Goal: Task Accomplishment & Management: Use online tool/utility

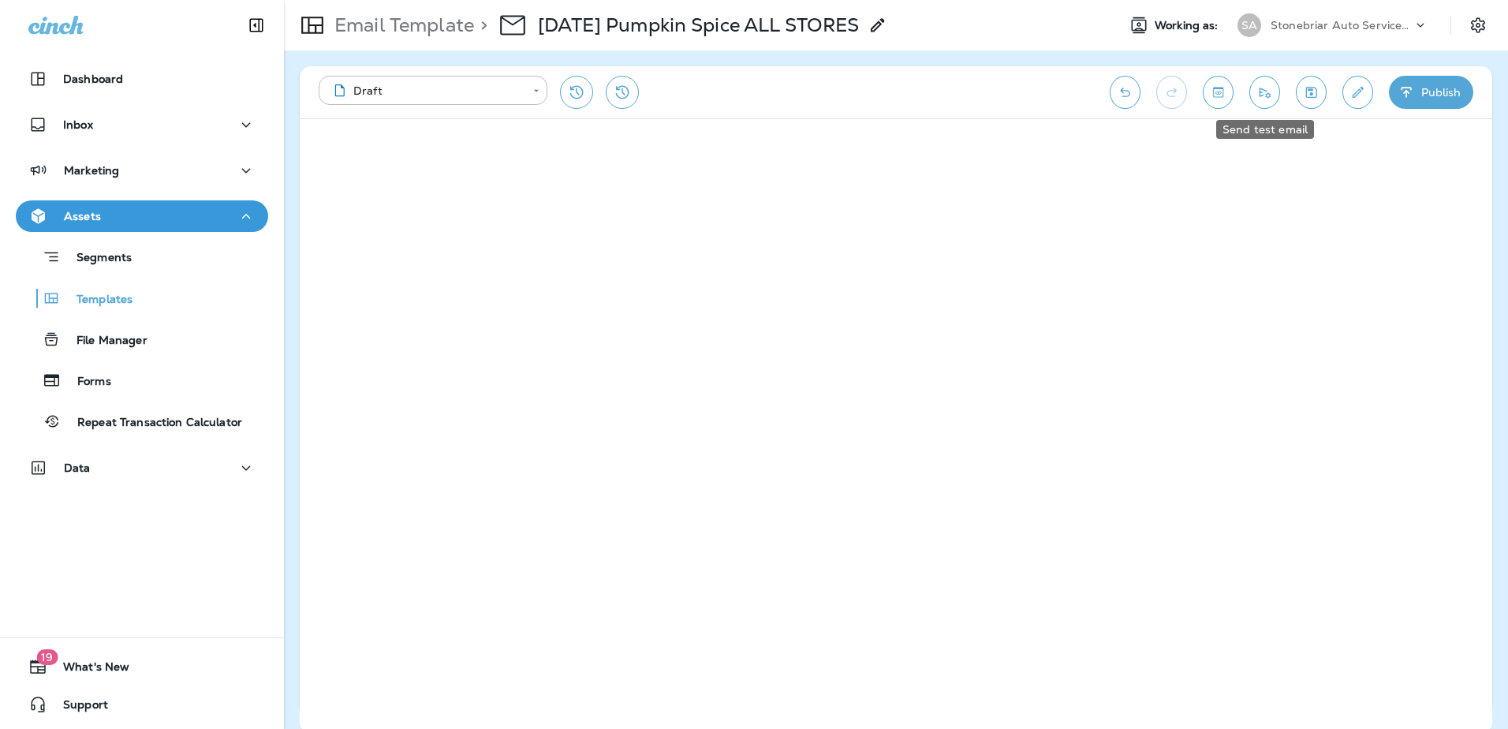
click at [1257, 95] on icon "Send test email" at bounding box center [1265, 92] width 17 height 16
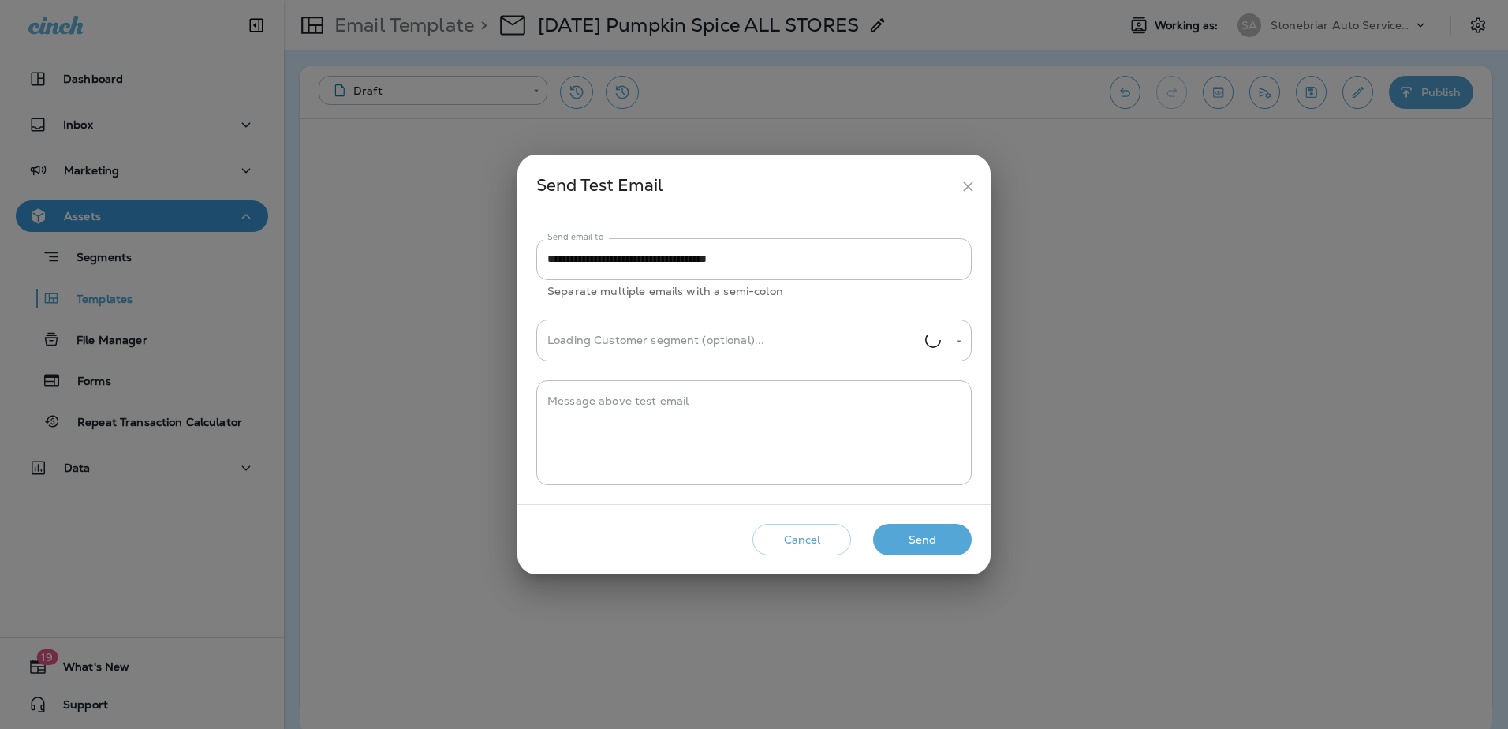
type input "**********"
click at [930, 529] on button "Send" at bounding box center [922, 540] width 99 height 32
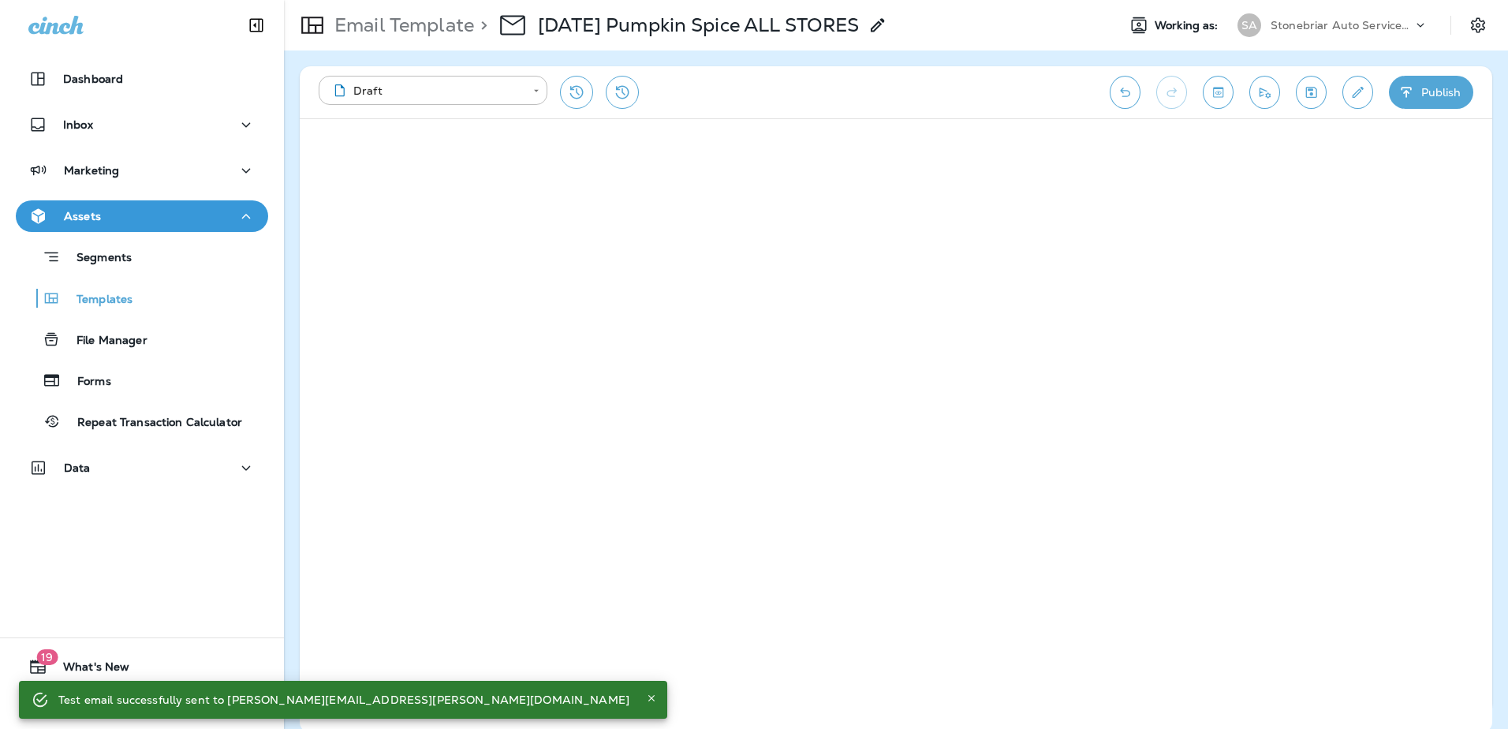
click at [1411, 88] on icon "button" at bounding box center [1406, 92] width 10 height 10
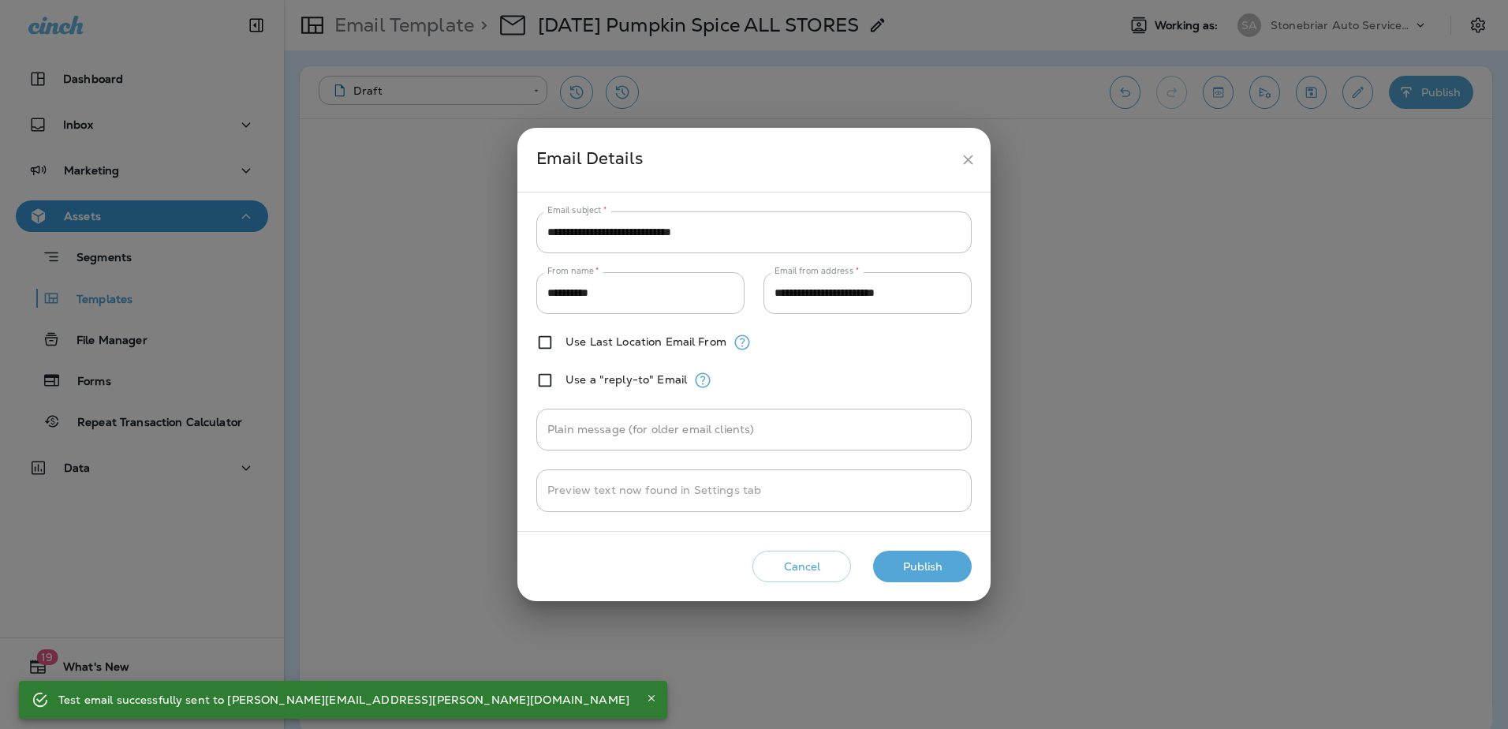
click at [939, 575] on button "Publish" at bounding box center [922, 567] width 99 height 32
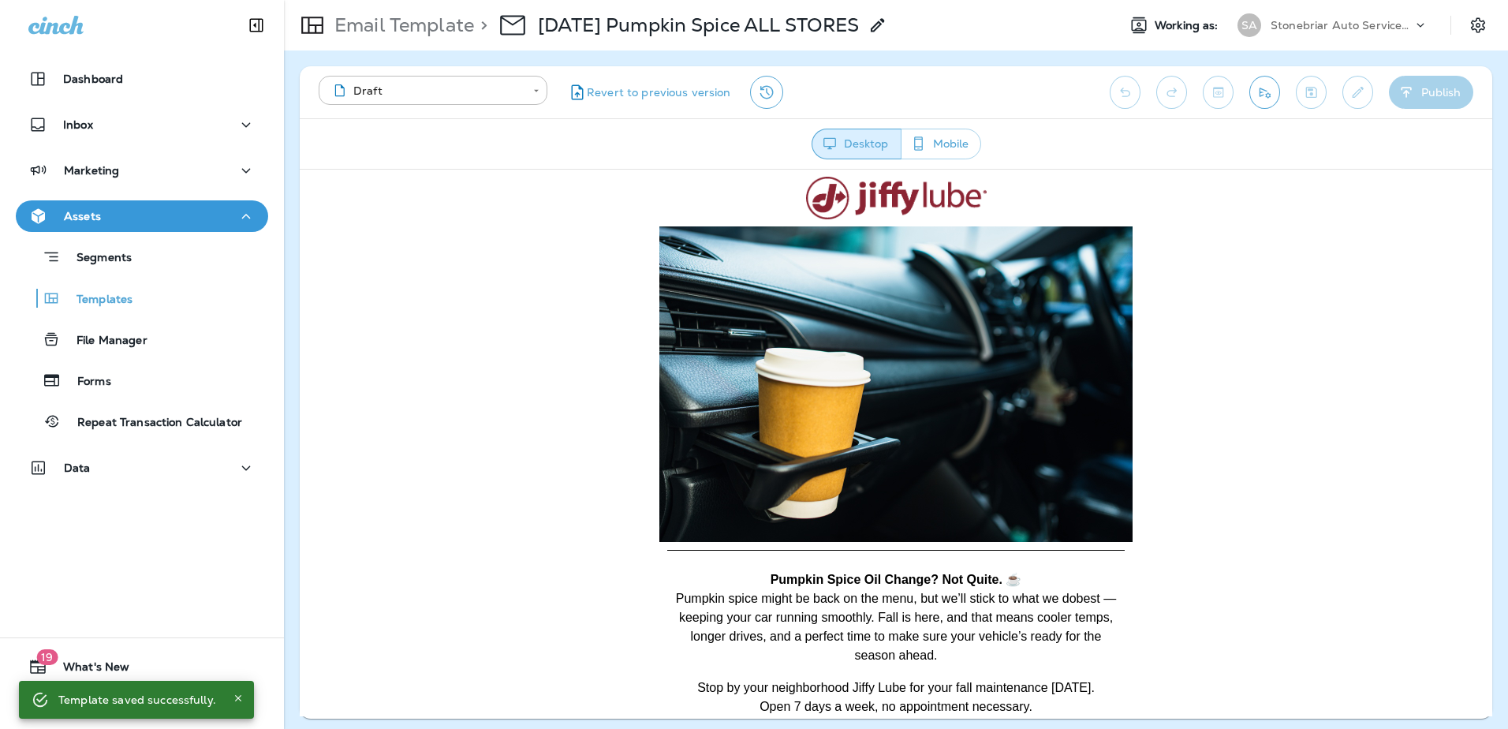
click at [794, 345] on img at bounding box center [895, 384] width 473 height 316
click at [145, 166] on div "Marketing" at bounding box center [141, 171] width 227 height 20
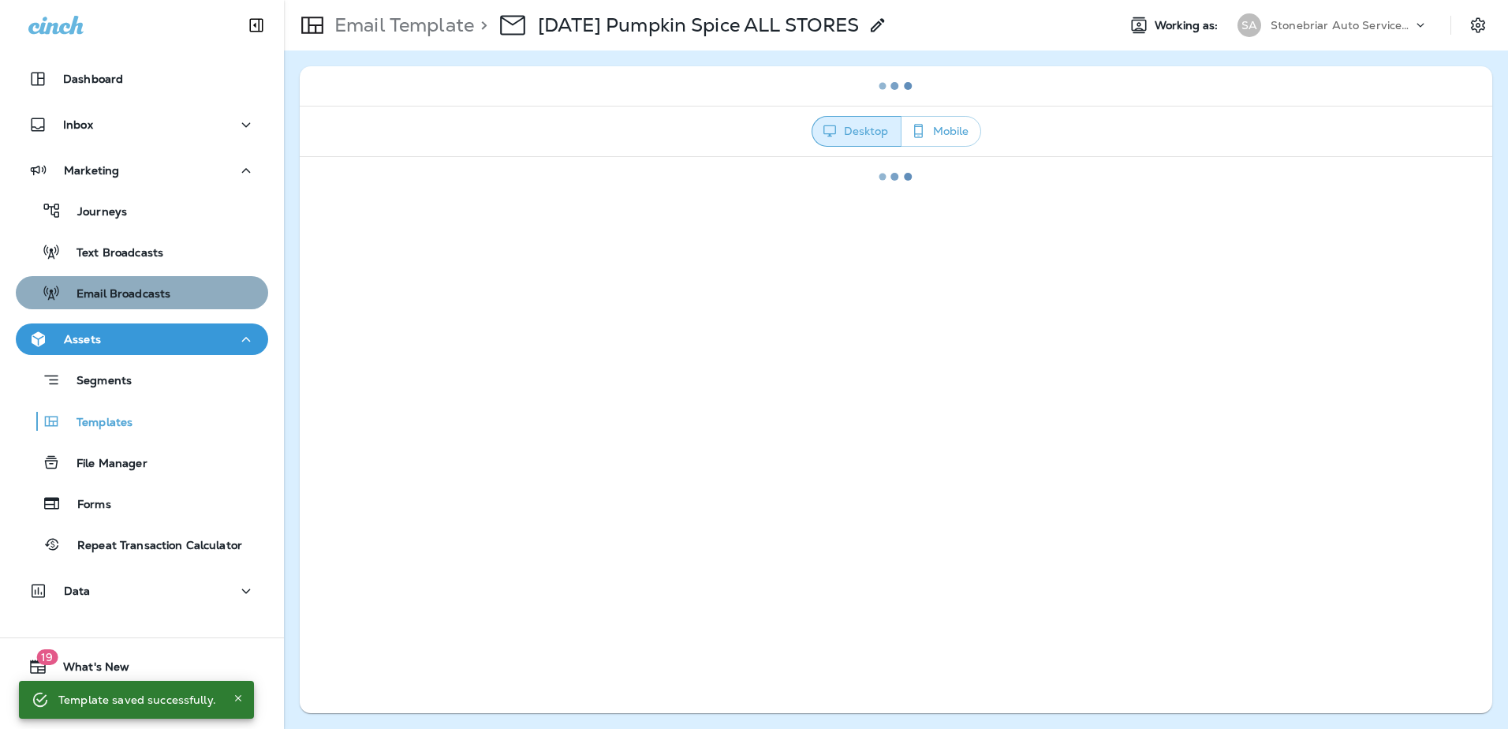
click at [145, 293] on p "Email Broadcasts" at bounding box center [116, 294] width 110 height 15
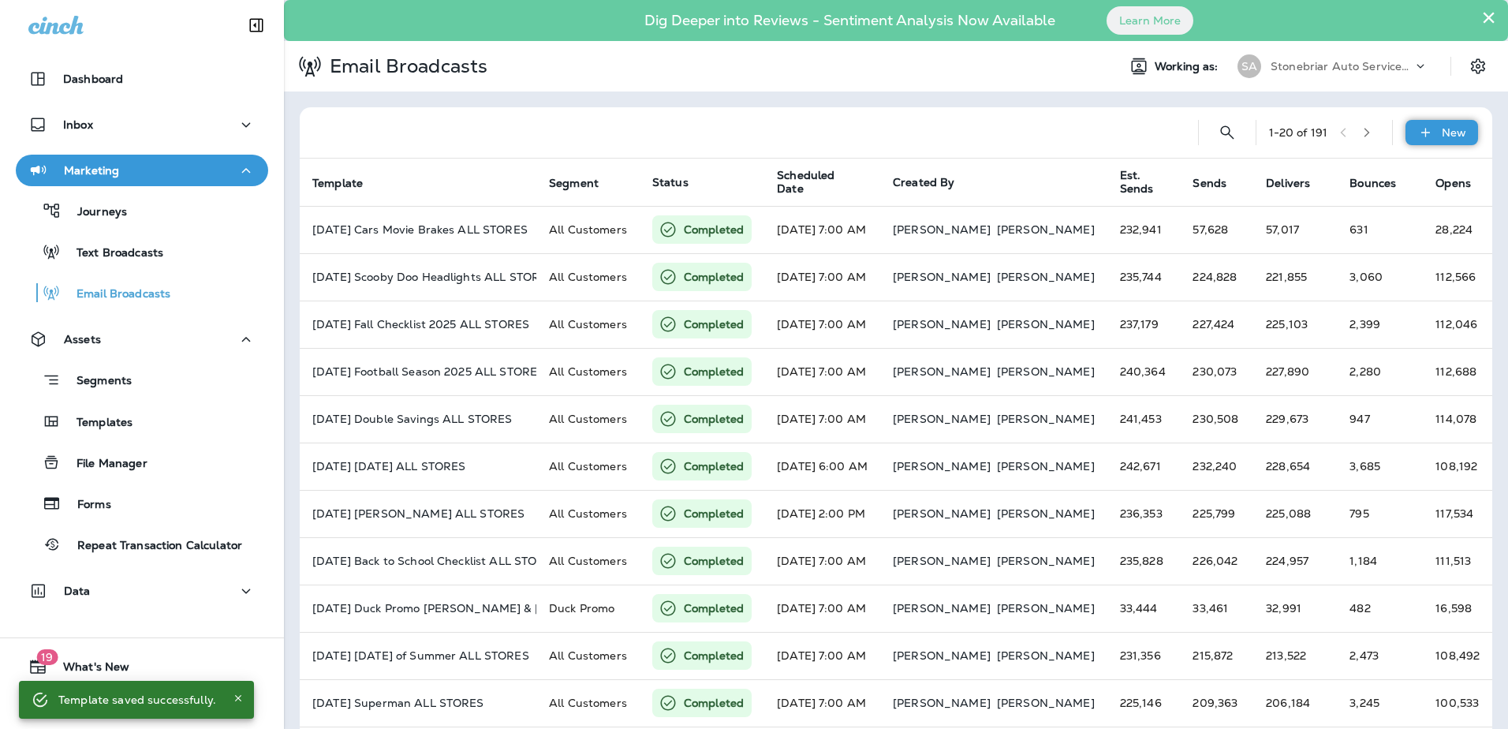
click at [1444, 133] on p "New" at bounding box center [1454, 132] width 24 height 13
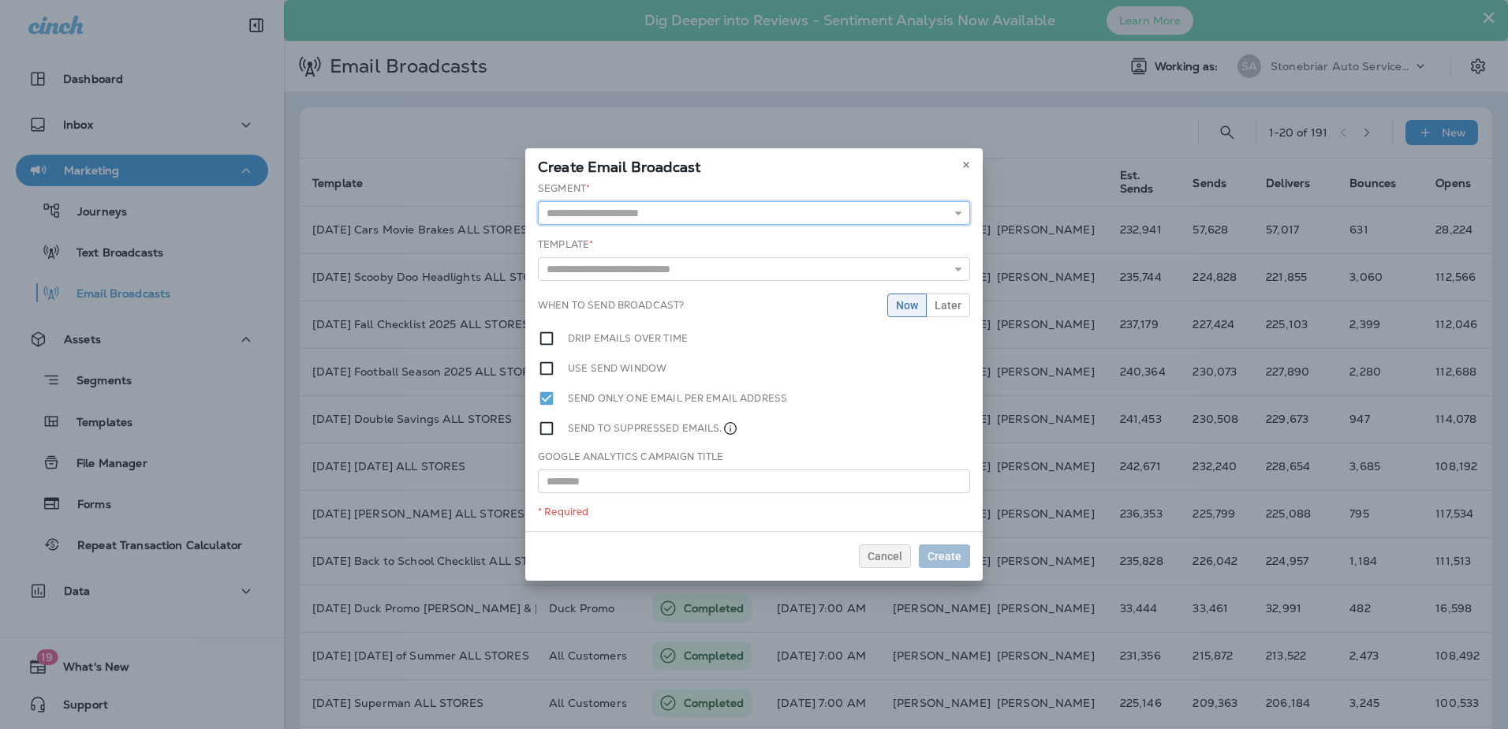
click at [693, 211] on input "text" at bounding box center [754, 213] width 432 height 24
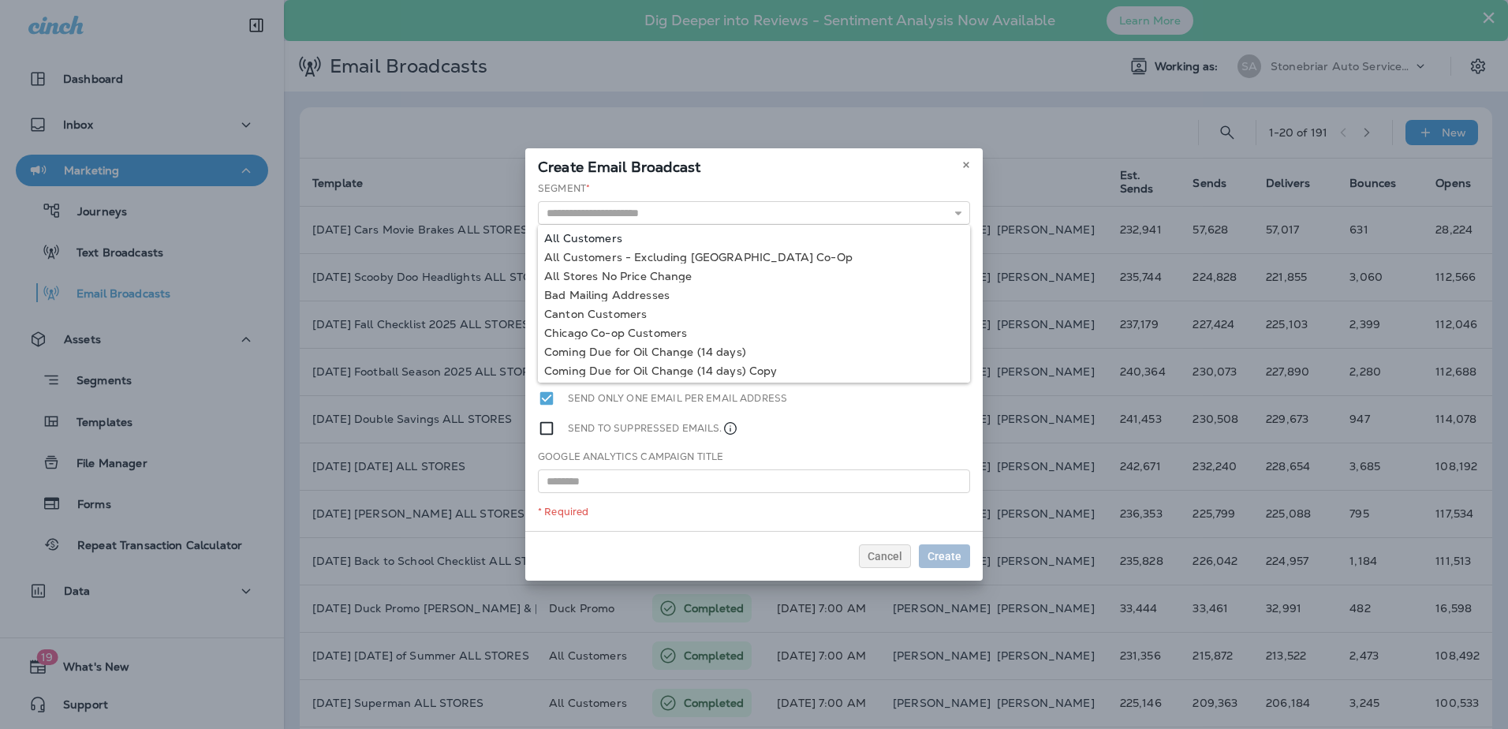
type input "**********"
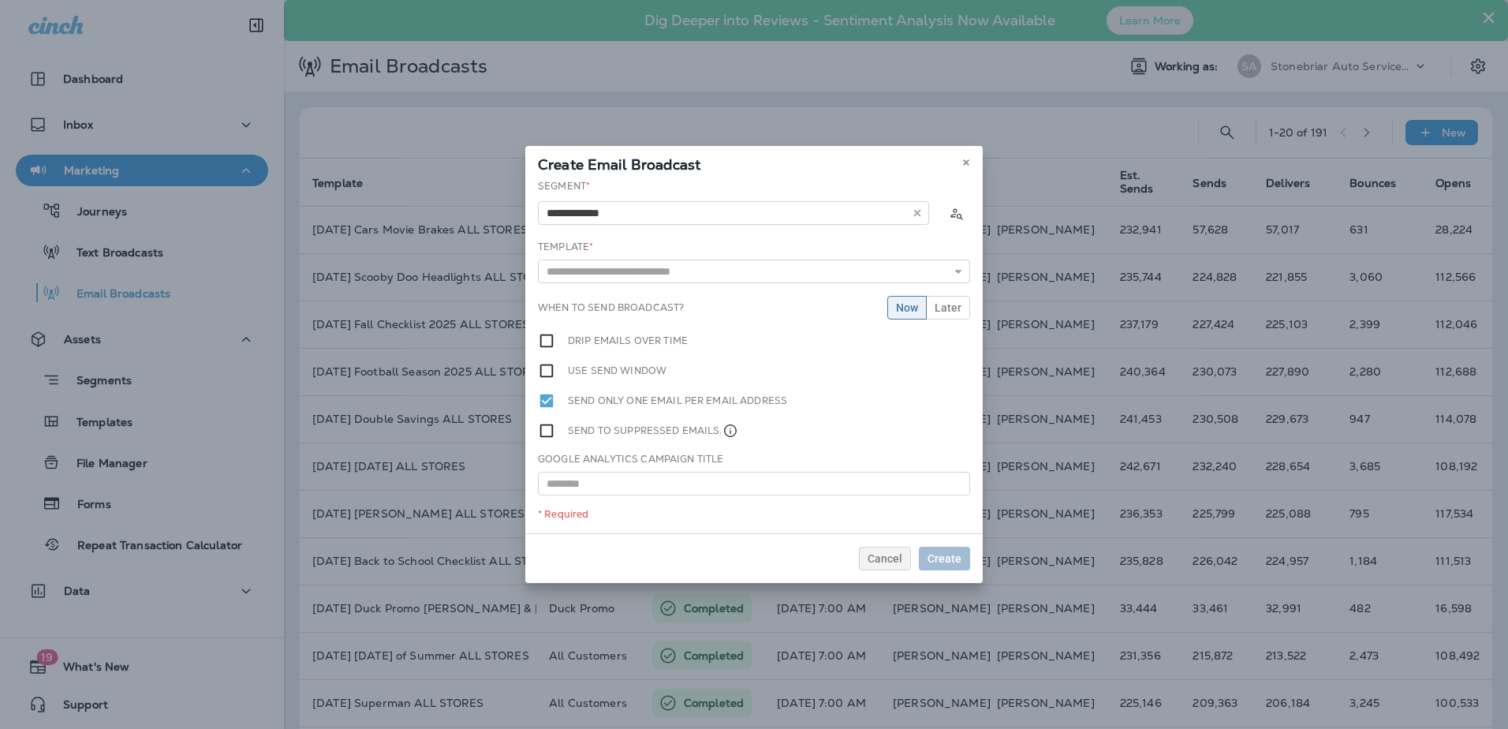
click at [666, 244] on div "**********" at bounding box center [754, 356] width 458 height 354
click at [669, 262] on input "text" at bounding box center [754, 272] width 432 height 24
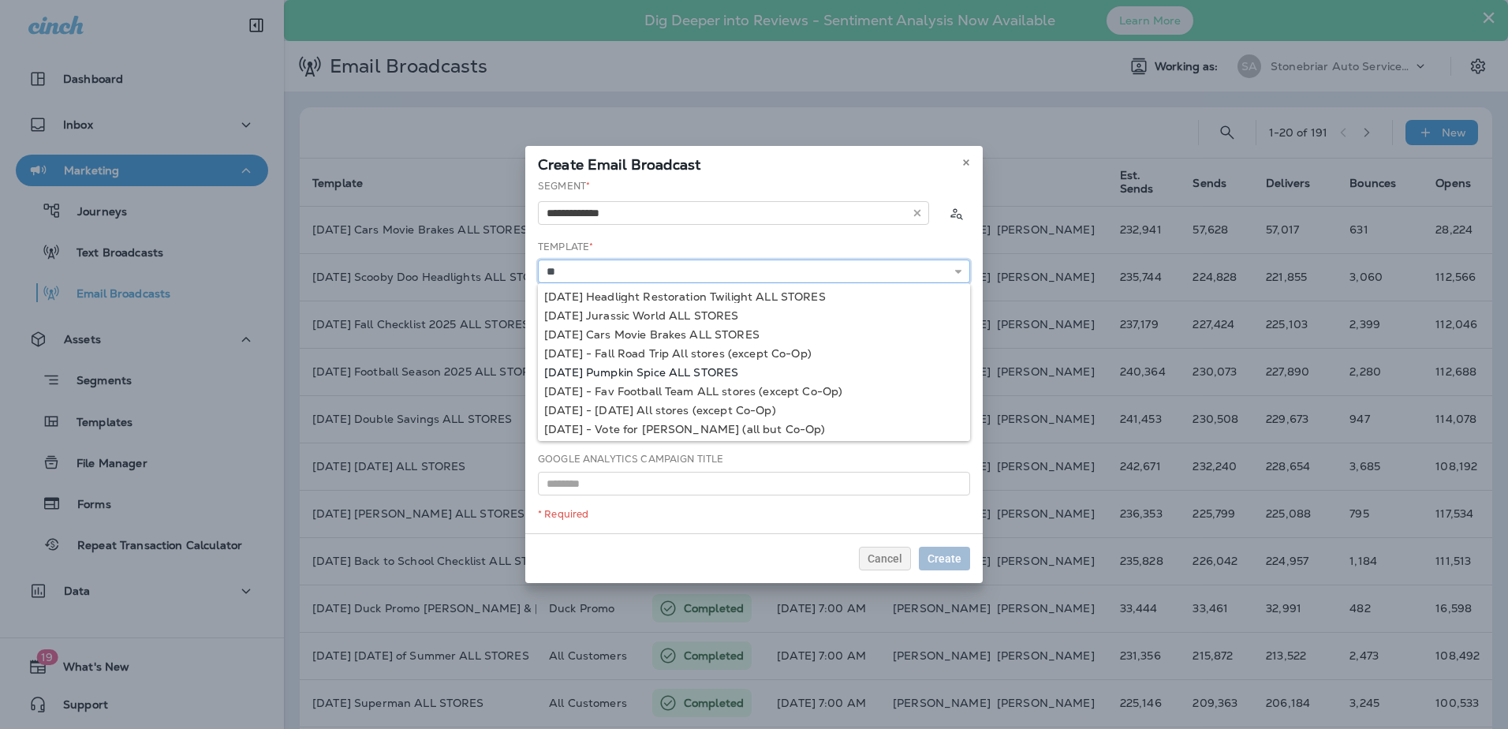
type input "**********"
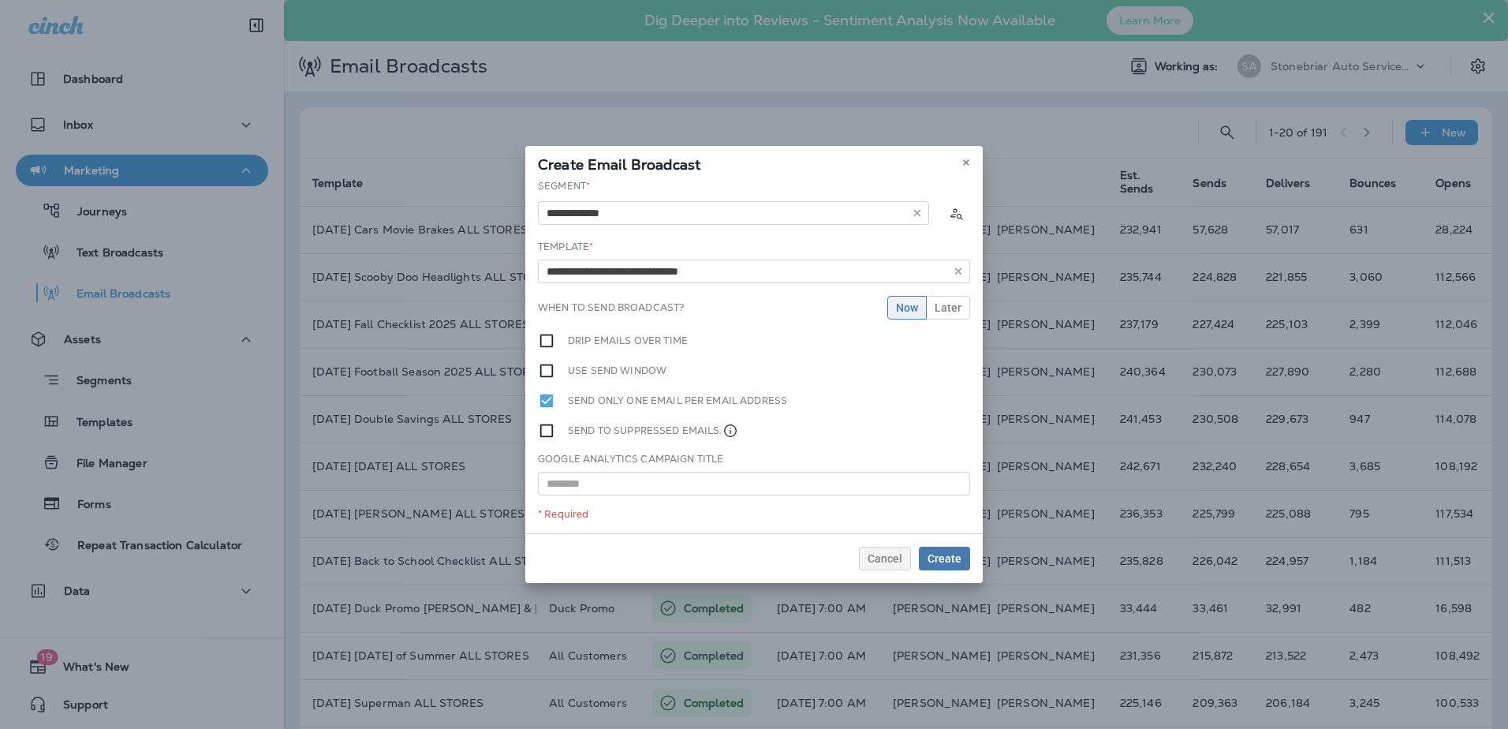
click at [682, 364] on div "**********" at bounding box center [754, 356] width 458 height 354
click at [927, 306] on button "Now" at bounding box center [906, 308] width 39 height 24
click at [932, 305] on button "Later" at bounding box center [948, 308] width 44 height 24
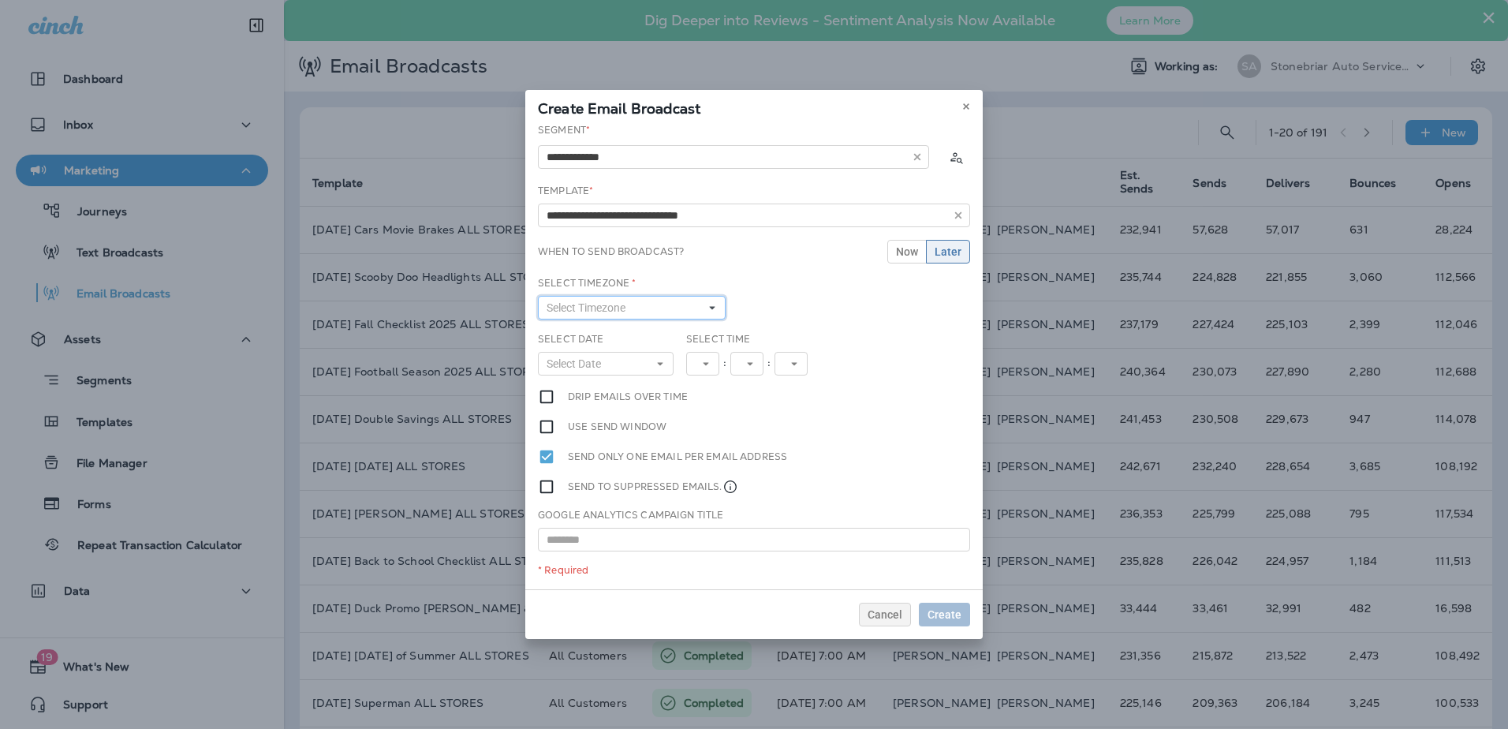
click at [638, 299] on button "Select Timezone" at bounding box center [632, 308] width 188 height 24
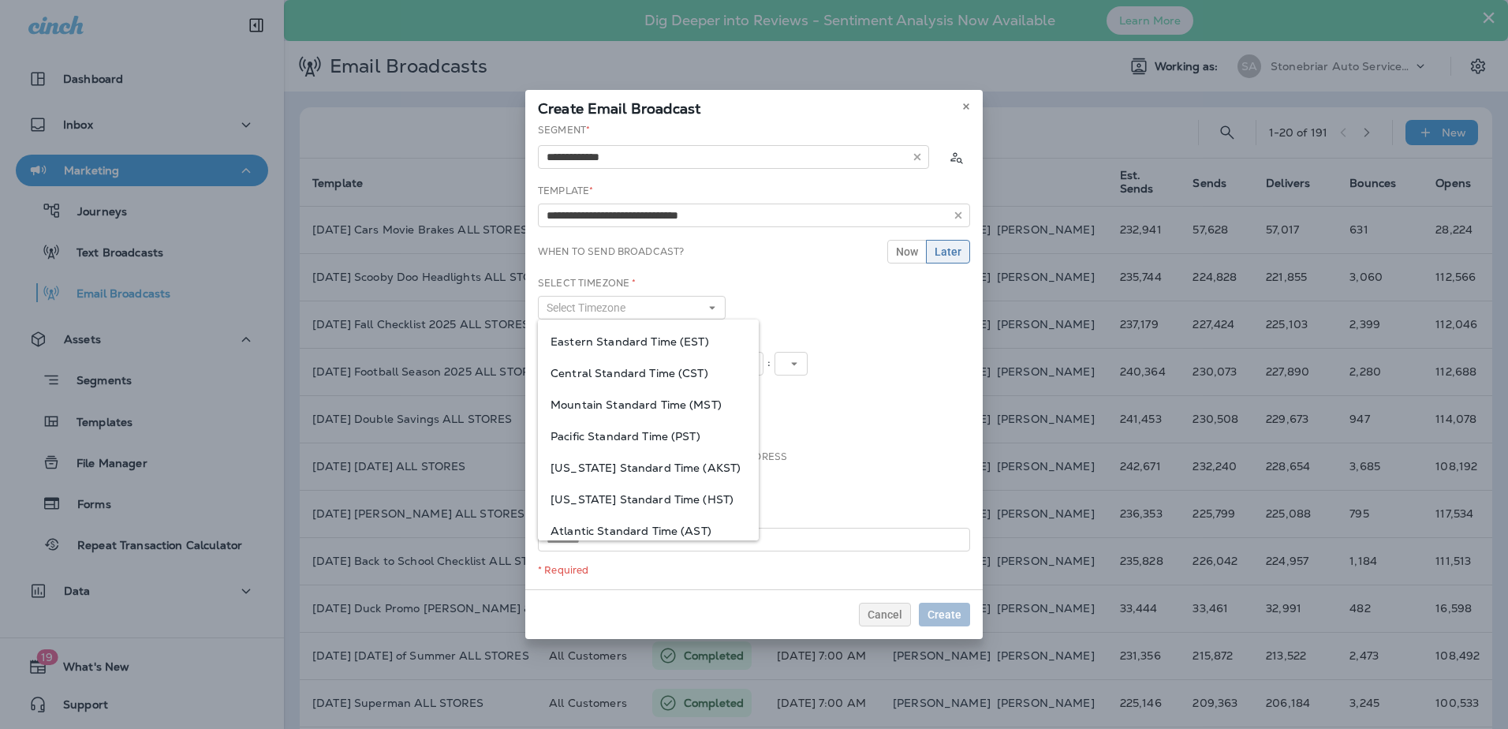
click at [678, 367] on span "Central Standard Time (CST)" at bounding box center [649, 373] width 196 height 13
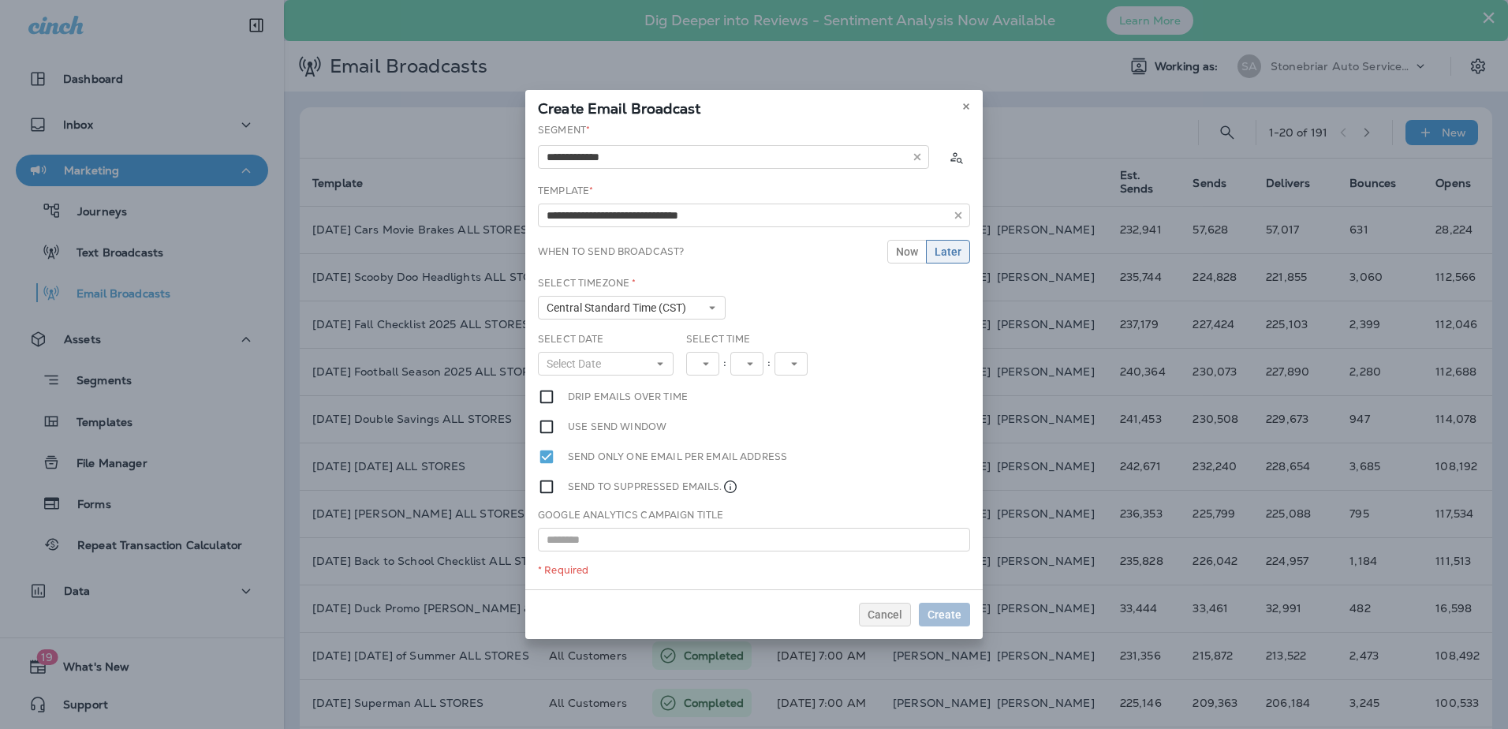
click at [798, 306] on div "Select Timezone * Central Standard Time (CST) Eastern Standard Time (EST) Centr…" at bounding box center [754, 304] width 445 height 56
click at [632, 360] on button "Select Date" at bounding box center [606, 364] width 136 height 24
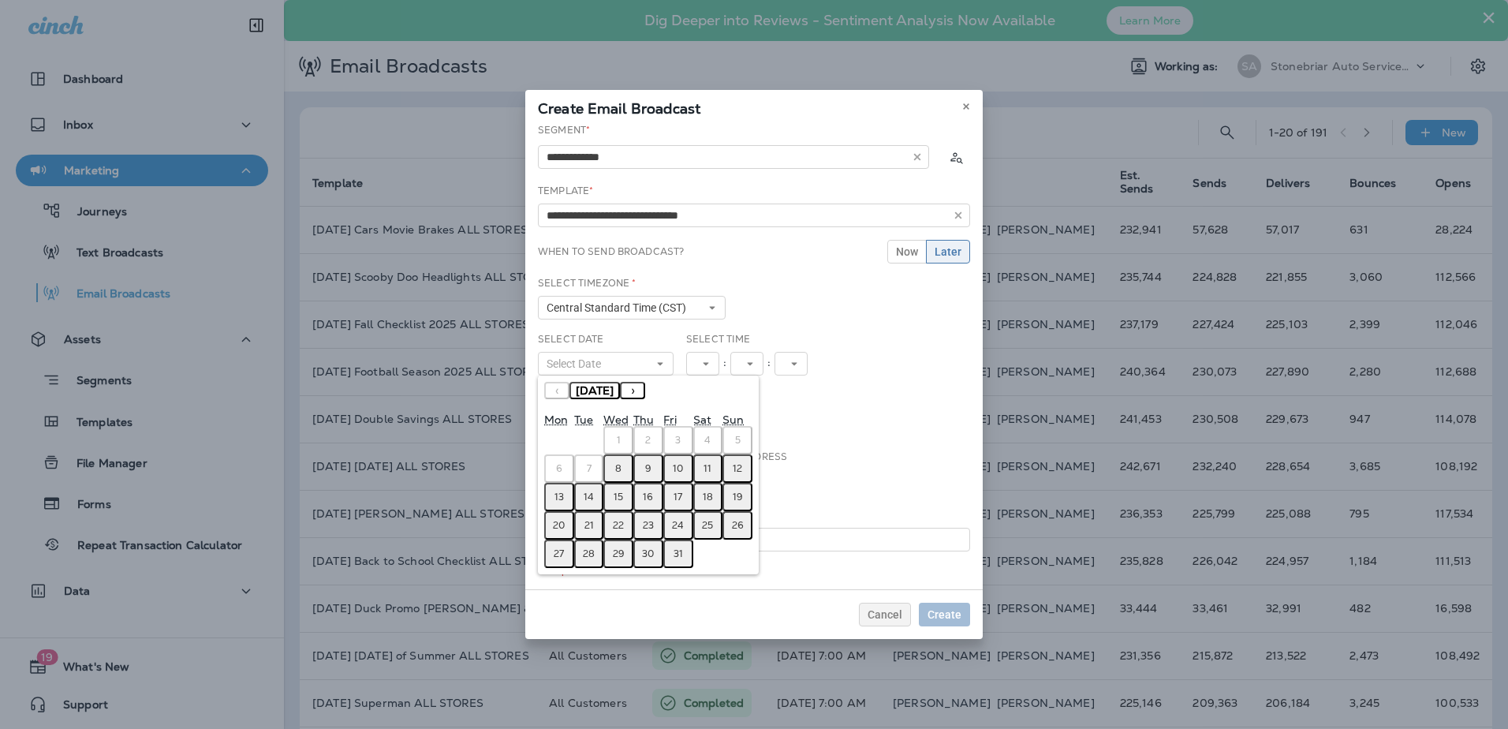
click at [651, 465] on abbr "9" at bounding box center [648, 468] width 6 height 13
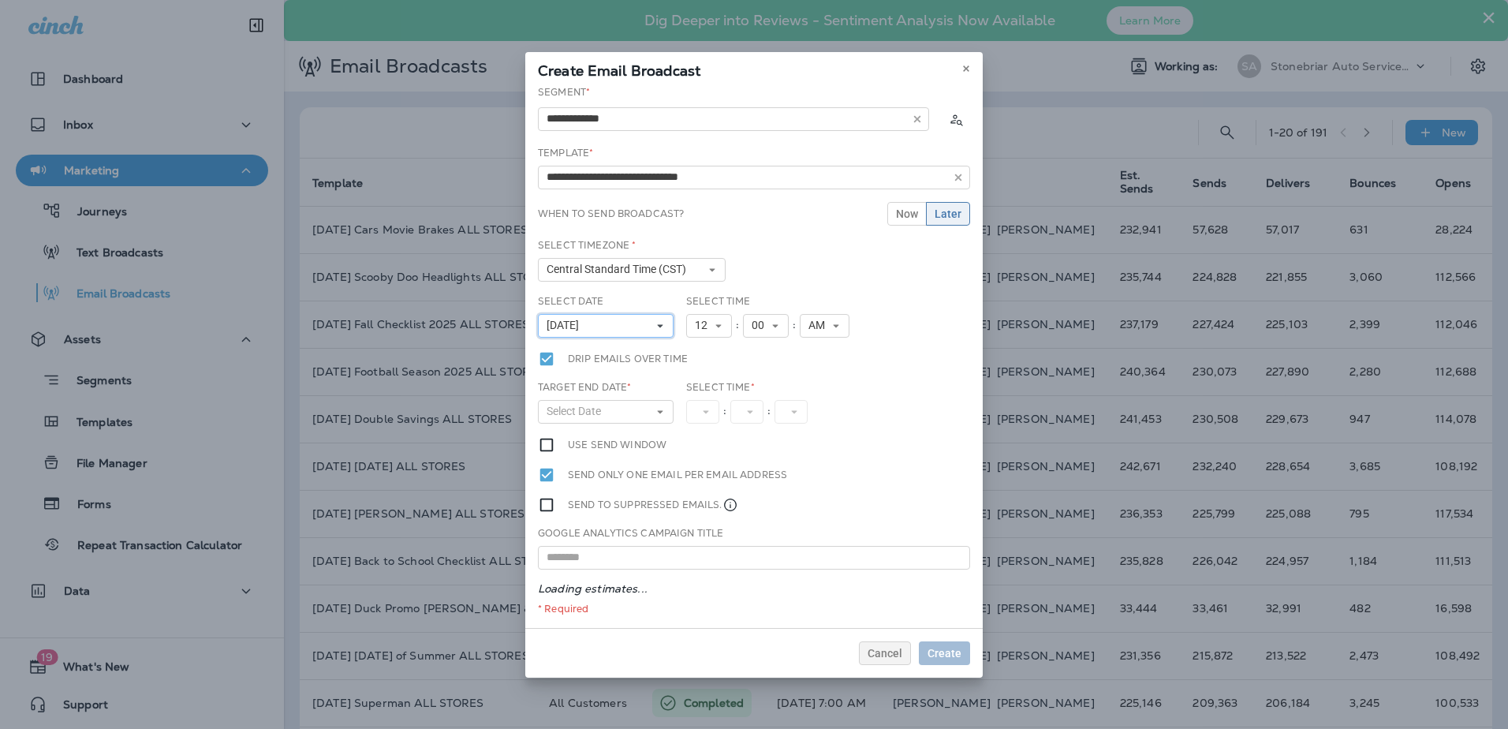
click at [655, 331] on button "[DATE]" at bounding box center [606, 326] width 136 height 24
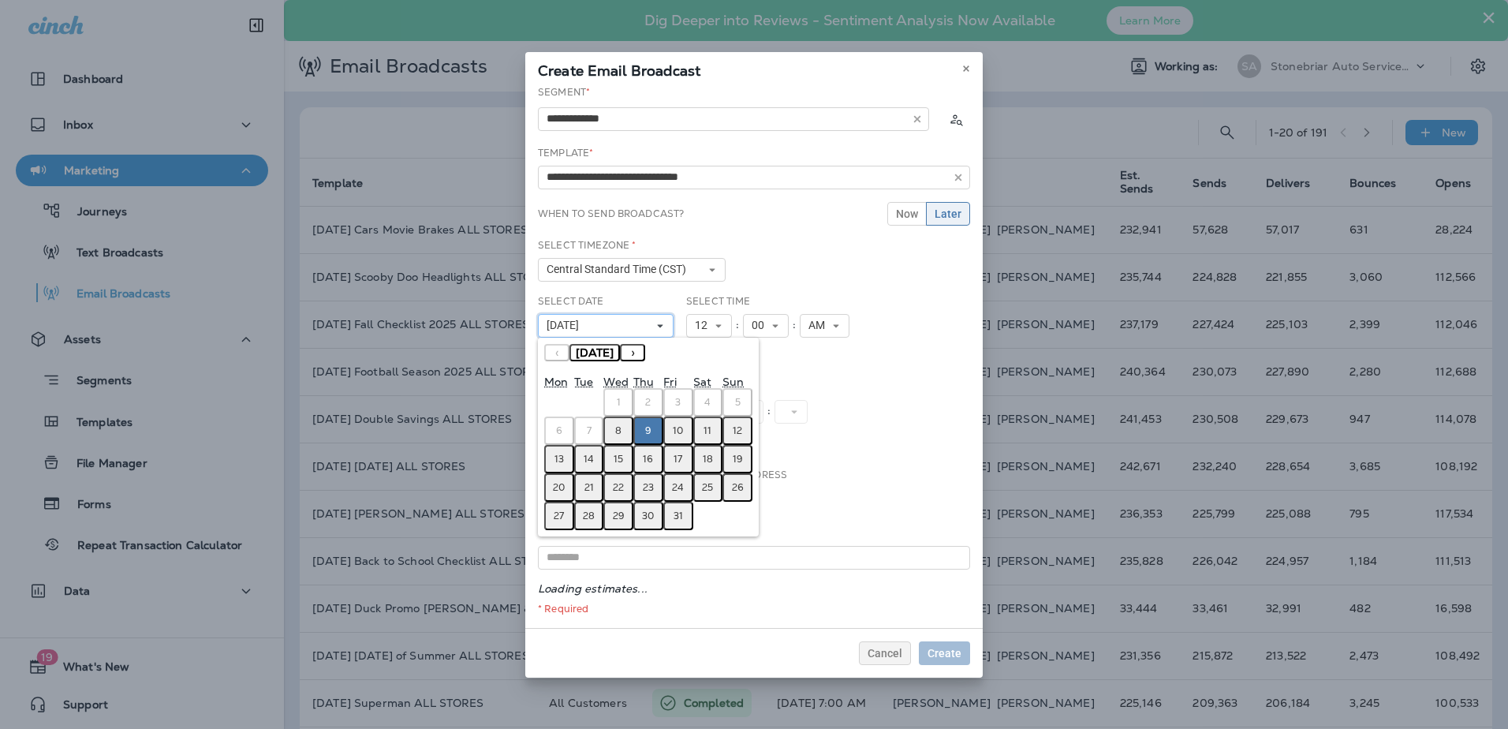
click at [655, 331] on button "[DATE]" at bounding box center [606, 326] width 136 height 24
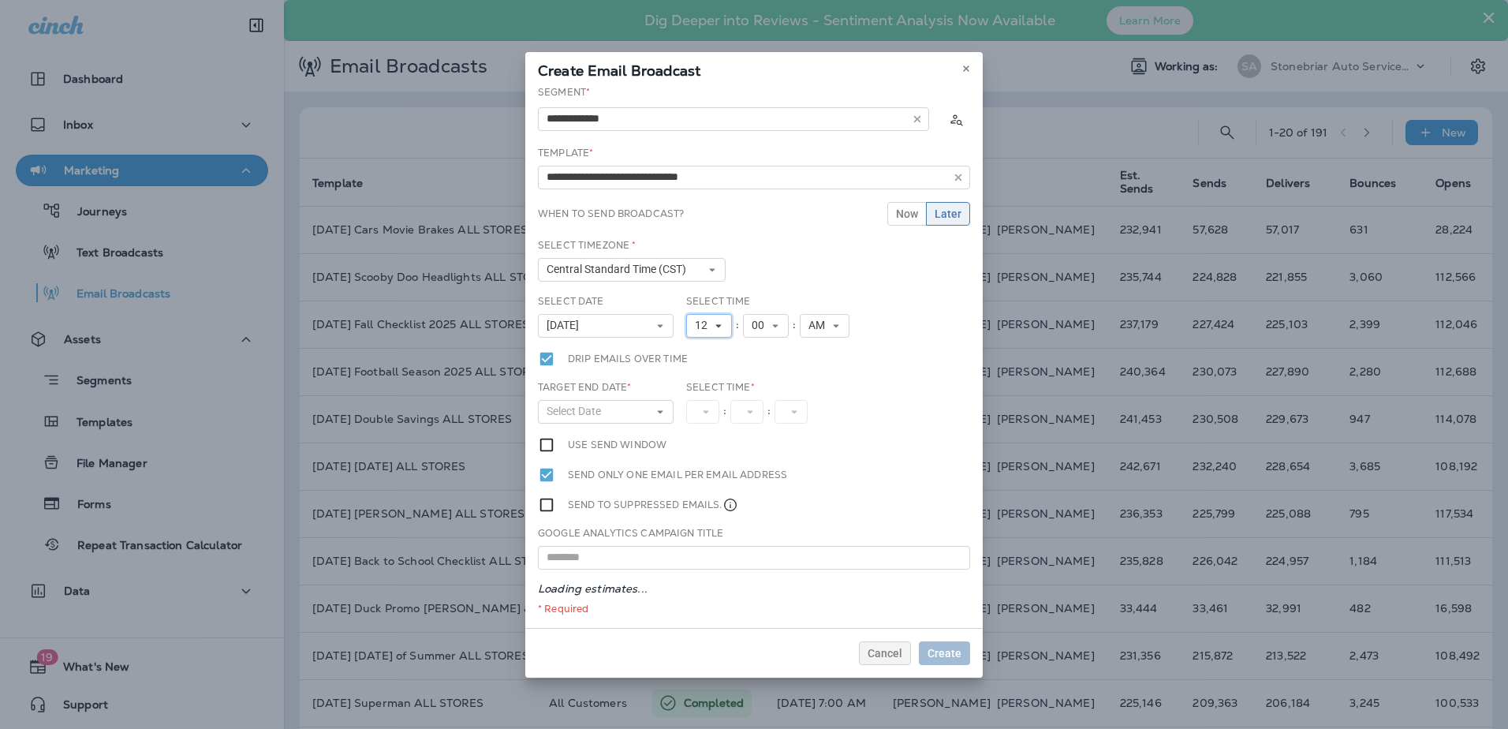
click at [686, 323] on button "12" at bounding box center [709, 326] width 46 height 24
click at [702, 457] on link "7" at bounding box center [709, 464] width 46 height 19
click at [646, 412] on button "Select Date" at bounding box center [606, 412] width 136 height 24
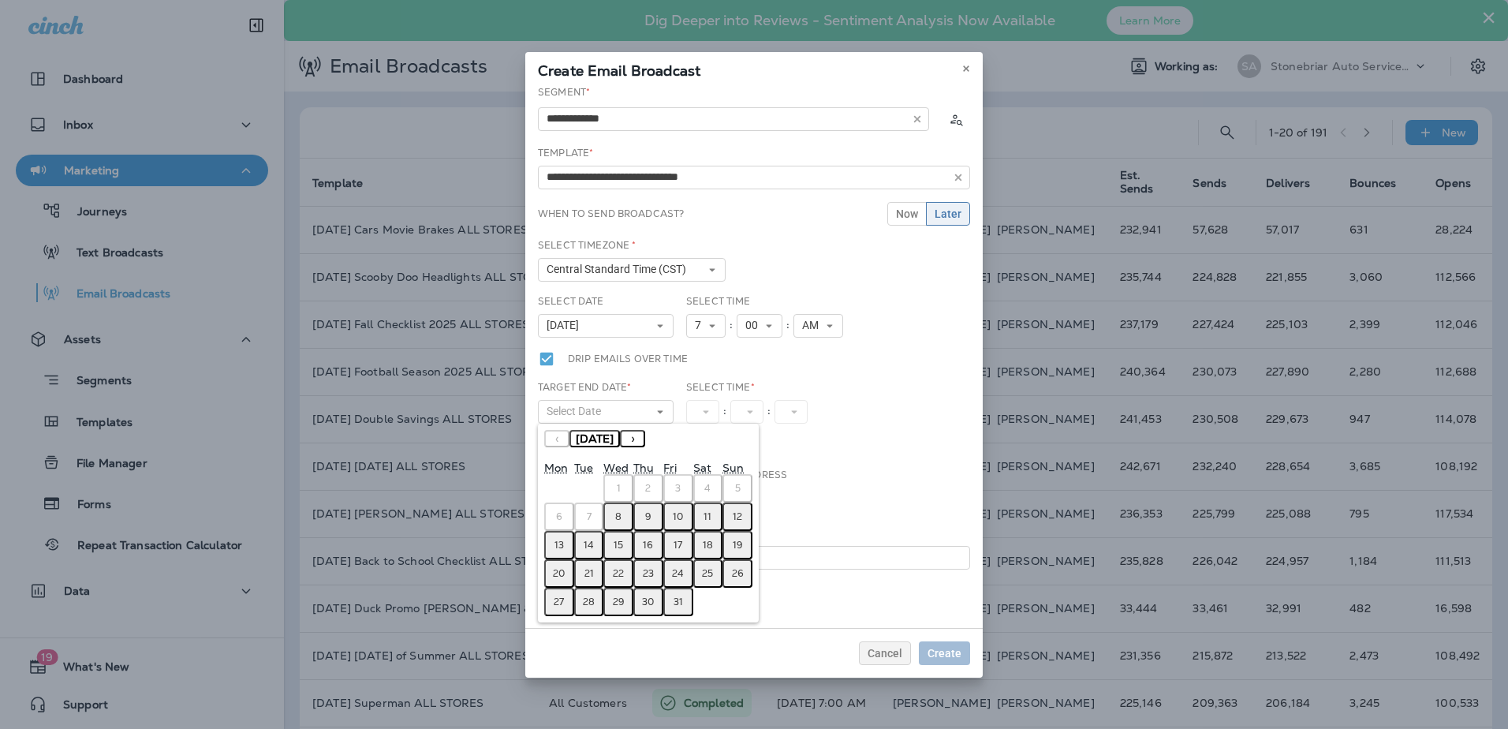
click at [669, 516] on button "10" at bounding box center [678, 516] width 30 height 28
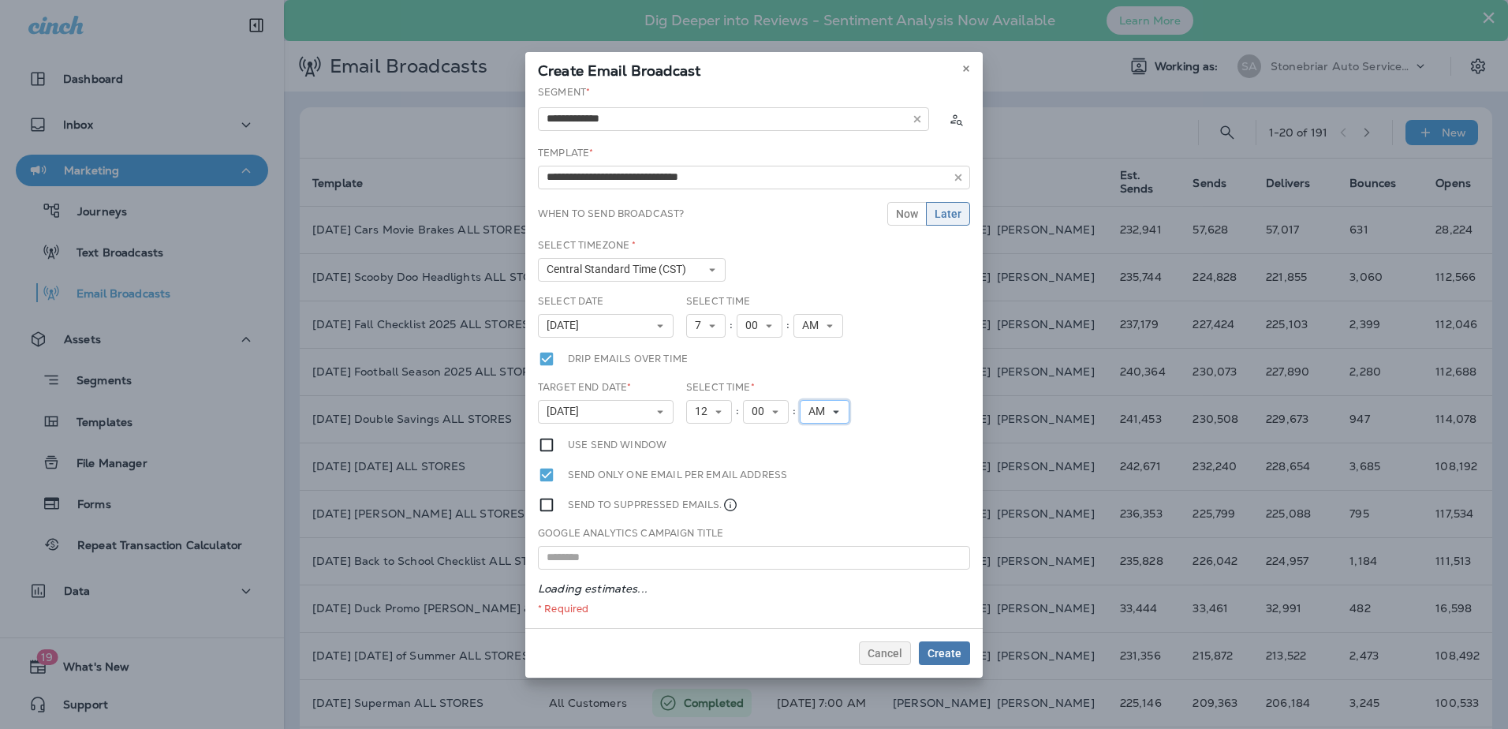
click at [823, 413] on span "AM" at bounding box center [820, 411] width 23 height 13
click at [826, 461] on link "PM" at bounding box center [825, 455] width 50 height 19
click at [932, 654] on span "Create" at bounding box center [945, 653] width 34 height 11
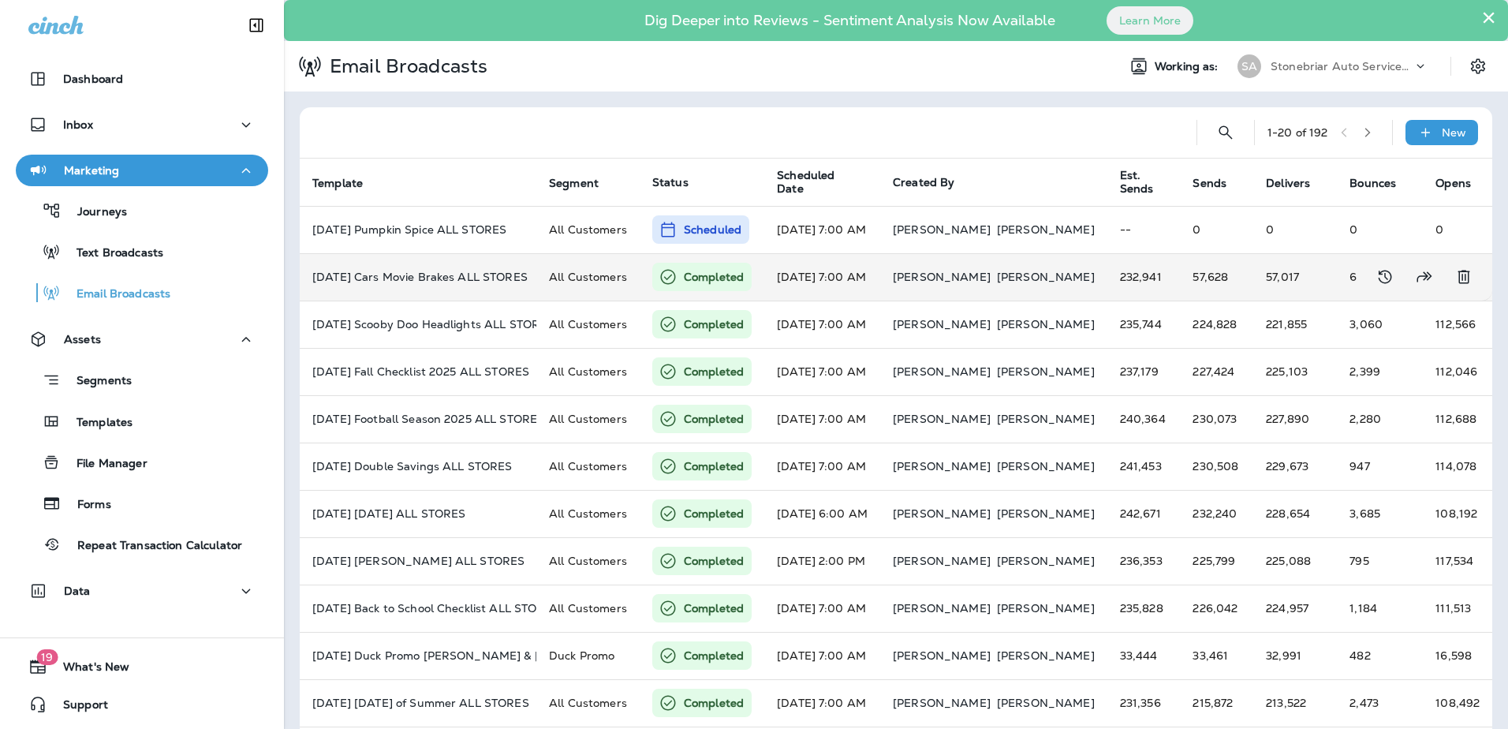
click at [1180, 278] on td "57,628" at bounding box center [1216, 276] width 73 height 47
type input "**********"
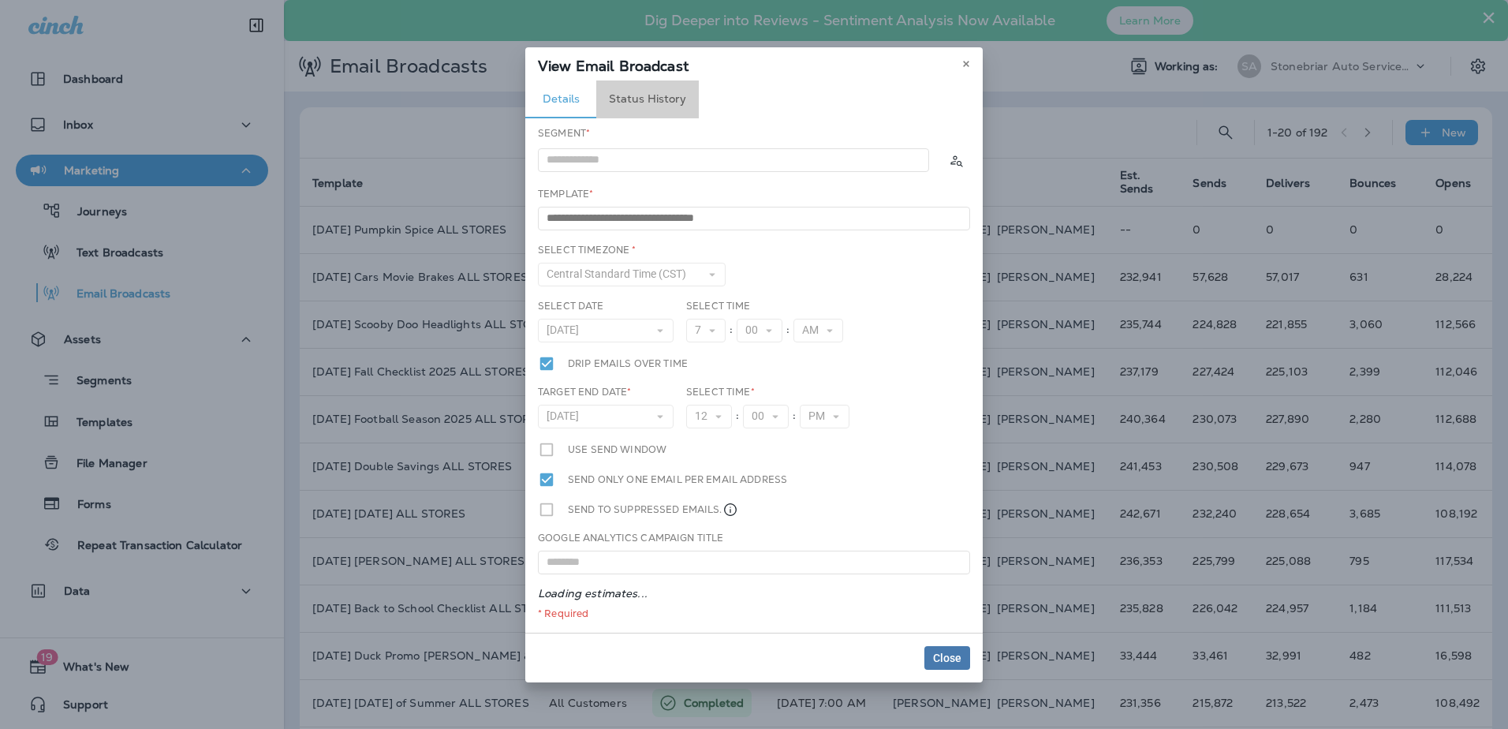
click at [668, 94] on button "Status History" at bounding box center [647, 99] width 103 height 38
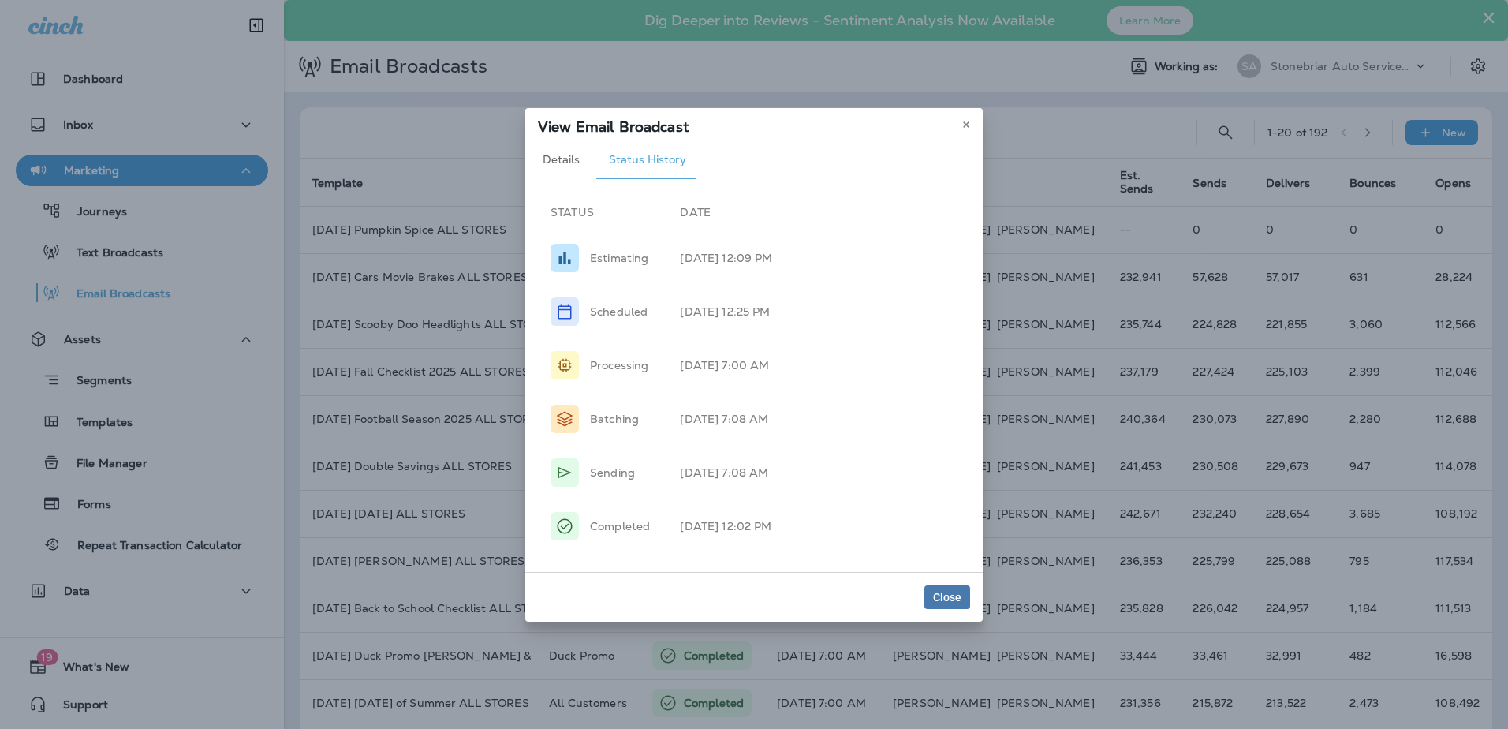
click at [957, 124] on div "View Email Broadcast" at bounding box center [754, 124] width 458 height 33
click at [962, 122] on button at bounding box center [966, 124] width 17 height 17
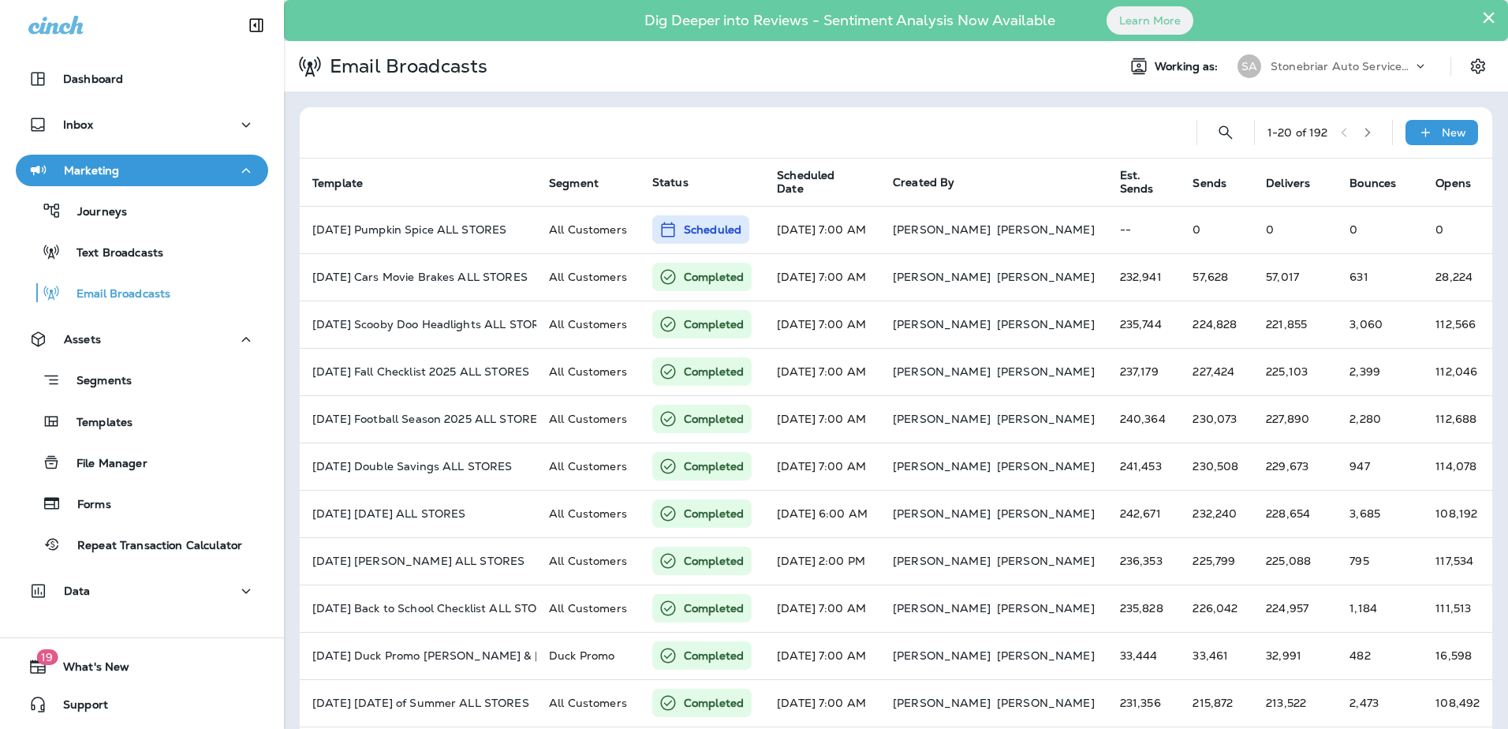
drag, startPoint x: 343, startPoint y: 140, endPoint x: 373, endPoint y: 166, distance: 39.2
click at [343, 140] on div at bounding box center [748, 132] width 872 height 50
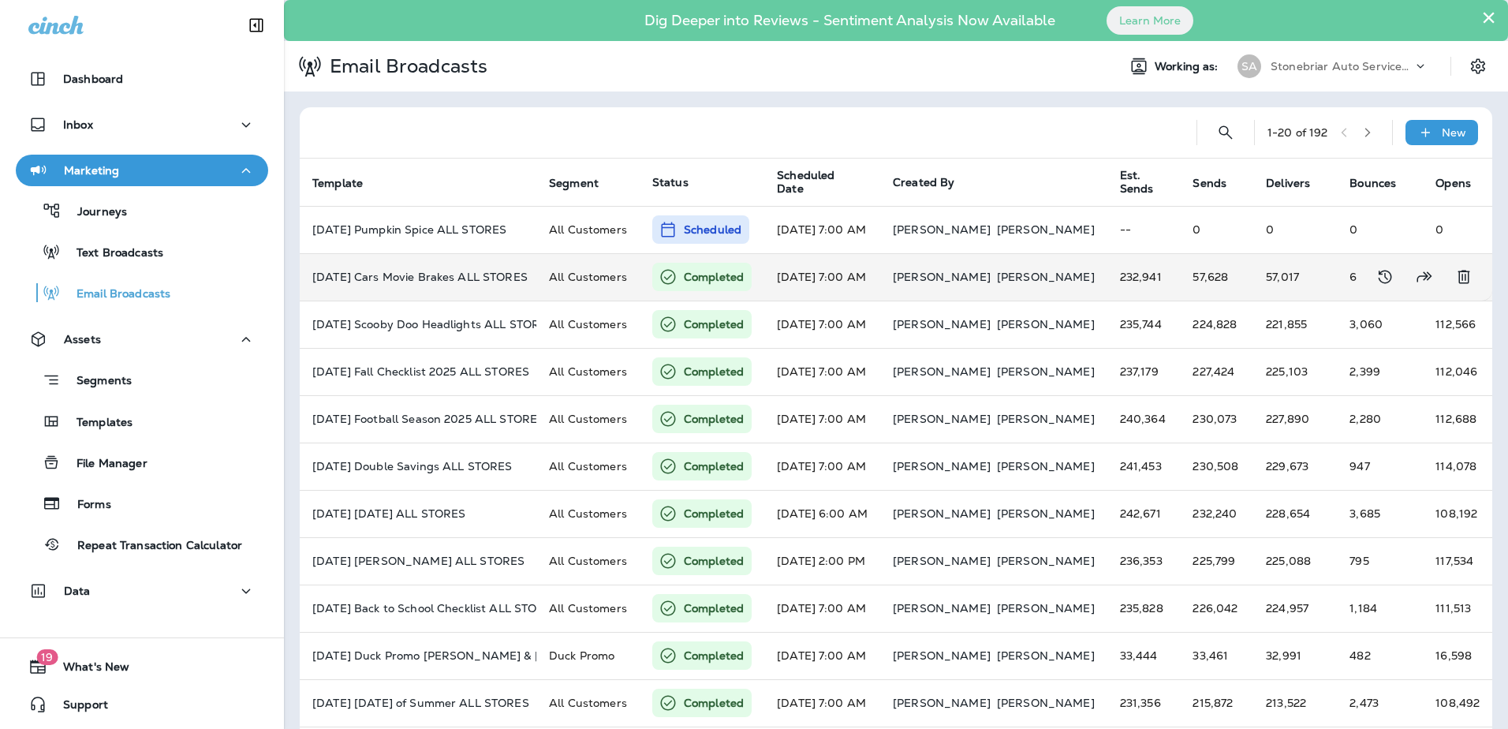
click at [1337, 278] on td "631" at bounding box center [1380, 276] width 86 height 47
type input "**********"
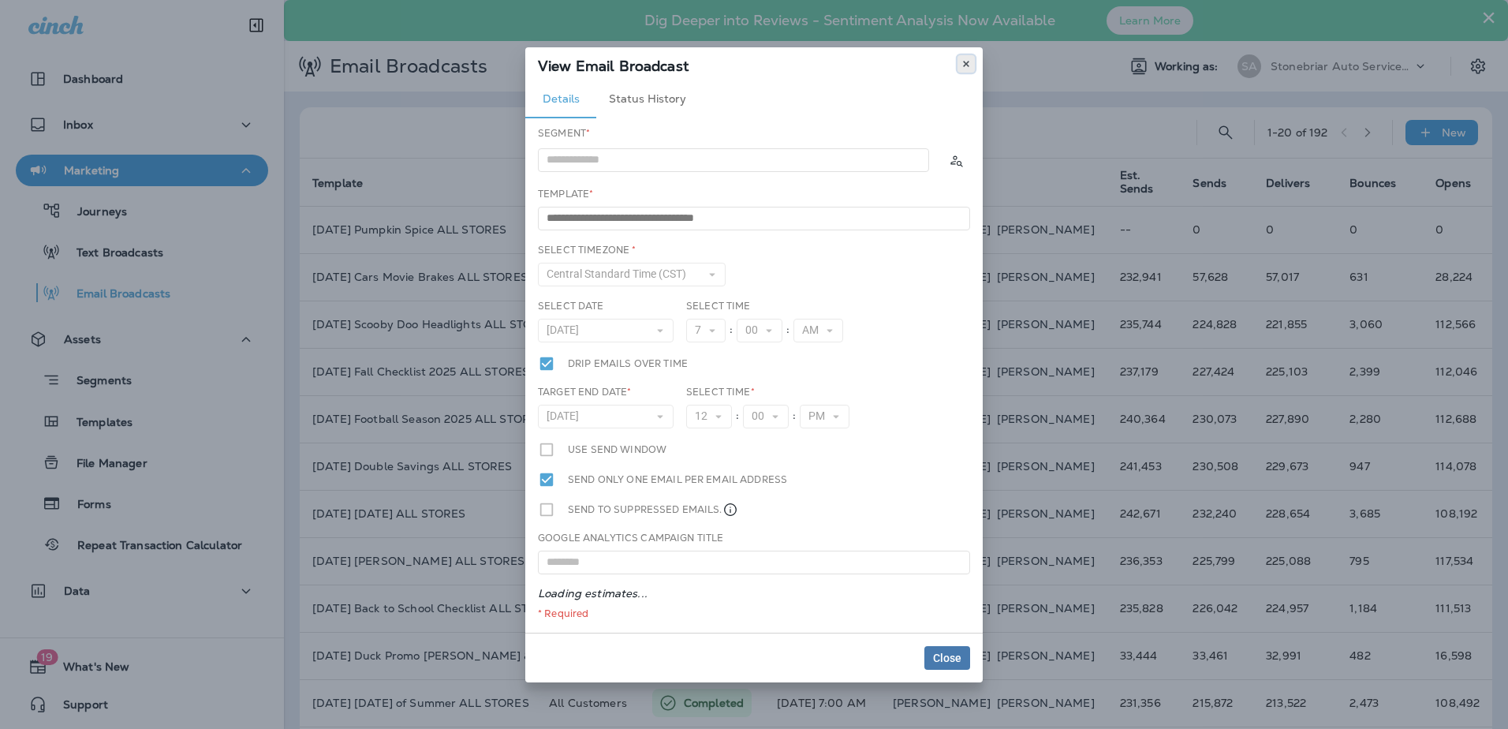
click at [962, 69] on button at bounding box center [966, 63] width 17 height 17
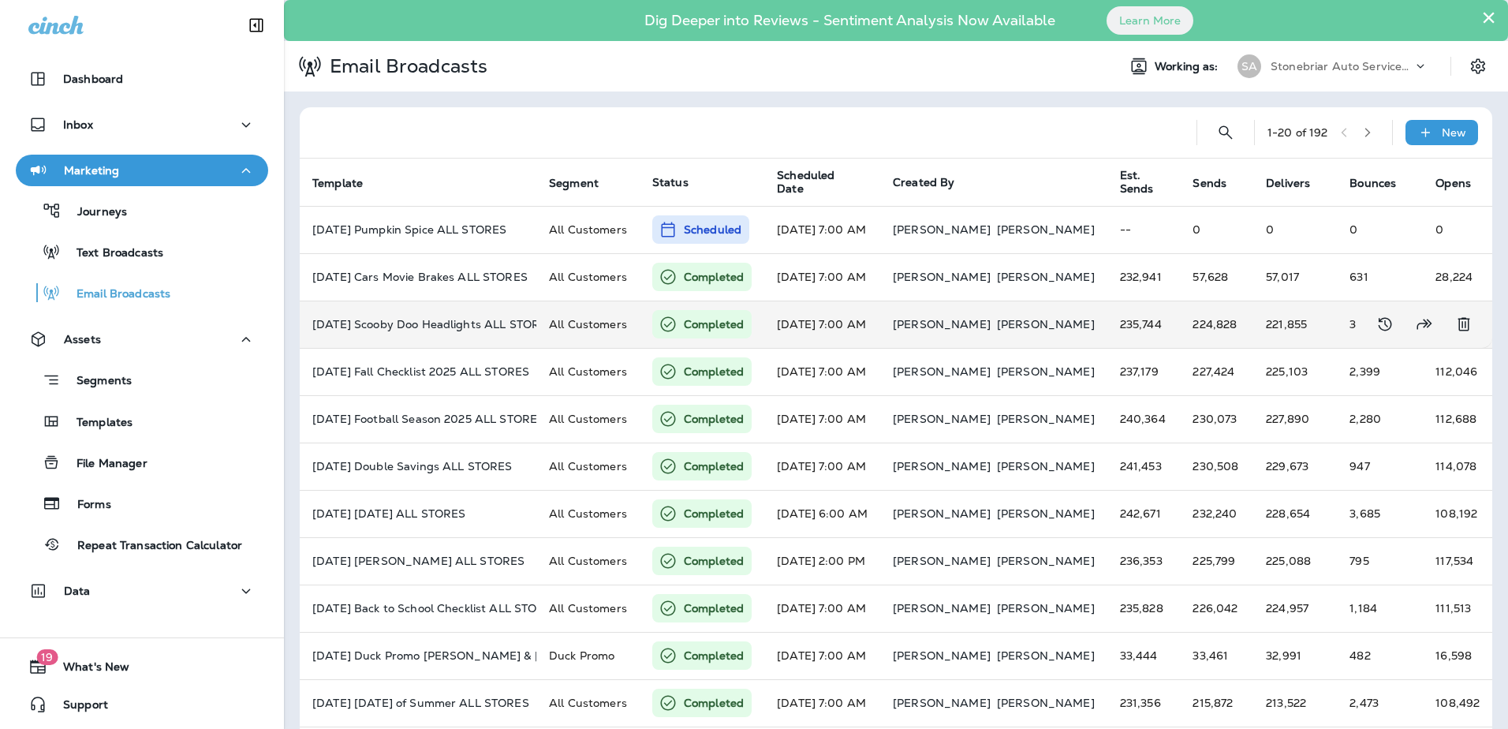
click at [880, 320] on td "[DATE] 7:00 AM" at bounding box center [822, 324] width 116 height 47
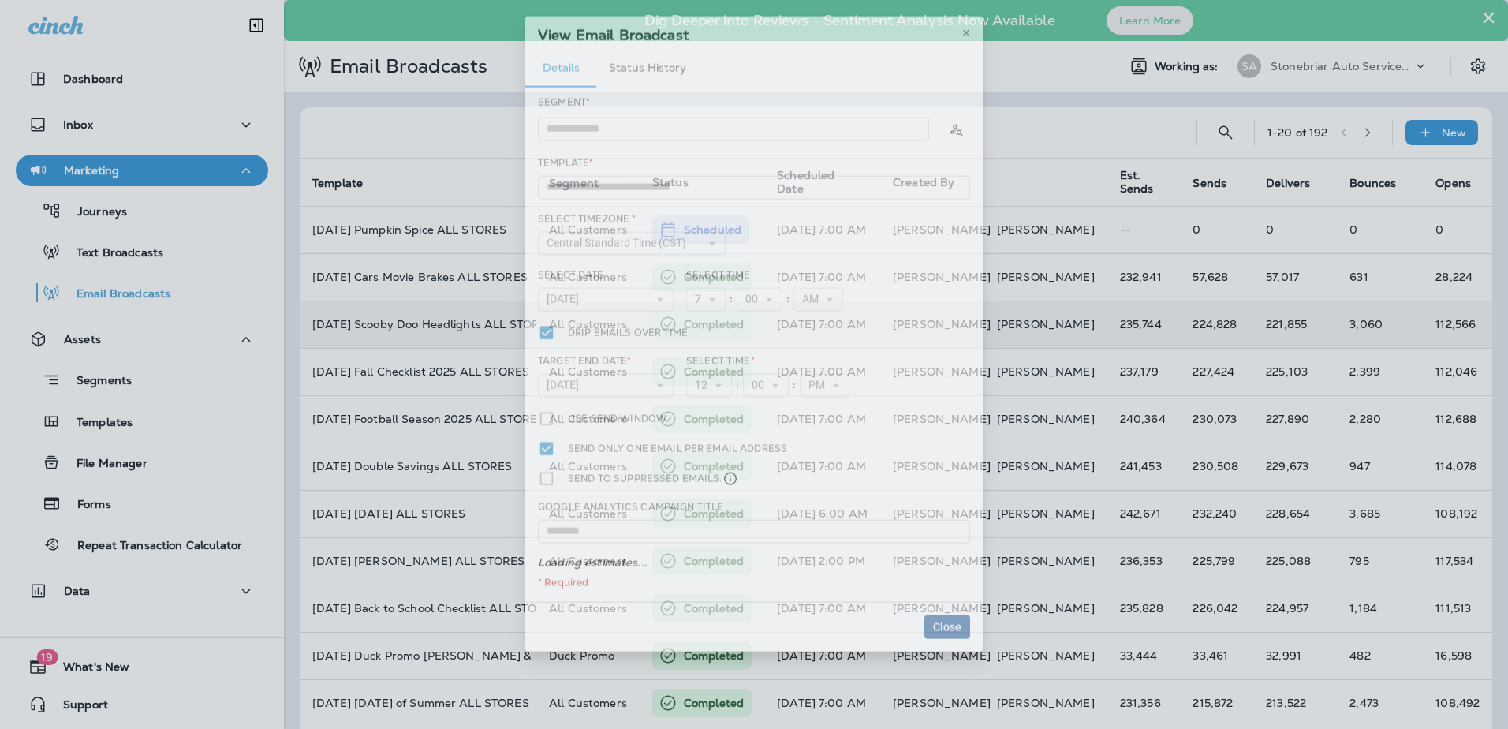
type input "**********"
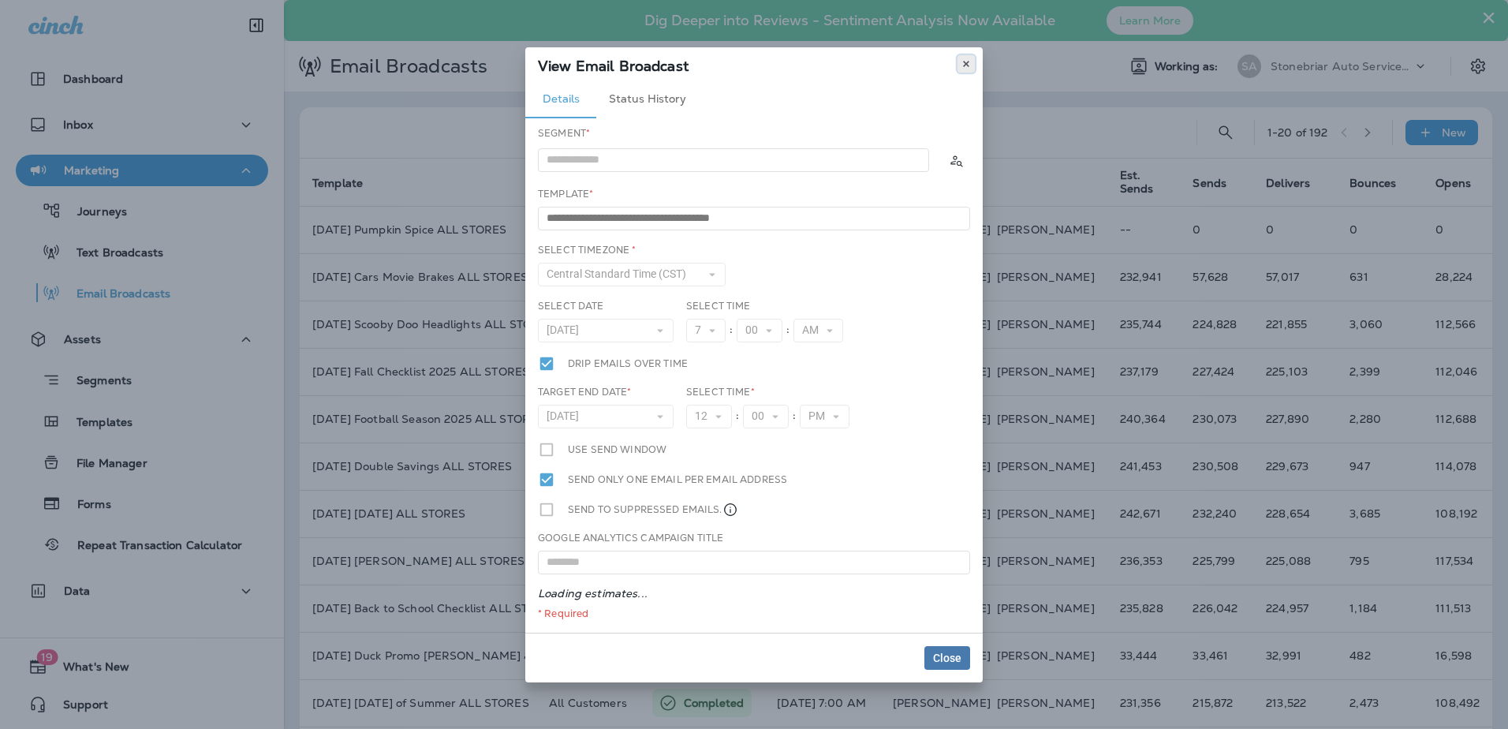
click at [968, 68] on icon at bounding box center [966, 63] width 9 height 9
